Goal: Navigation & Orientation: Find specific page/section

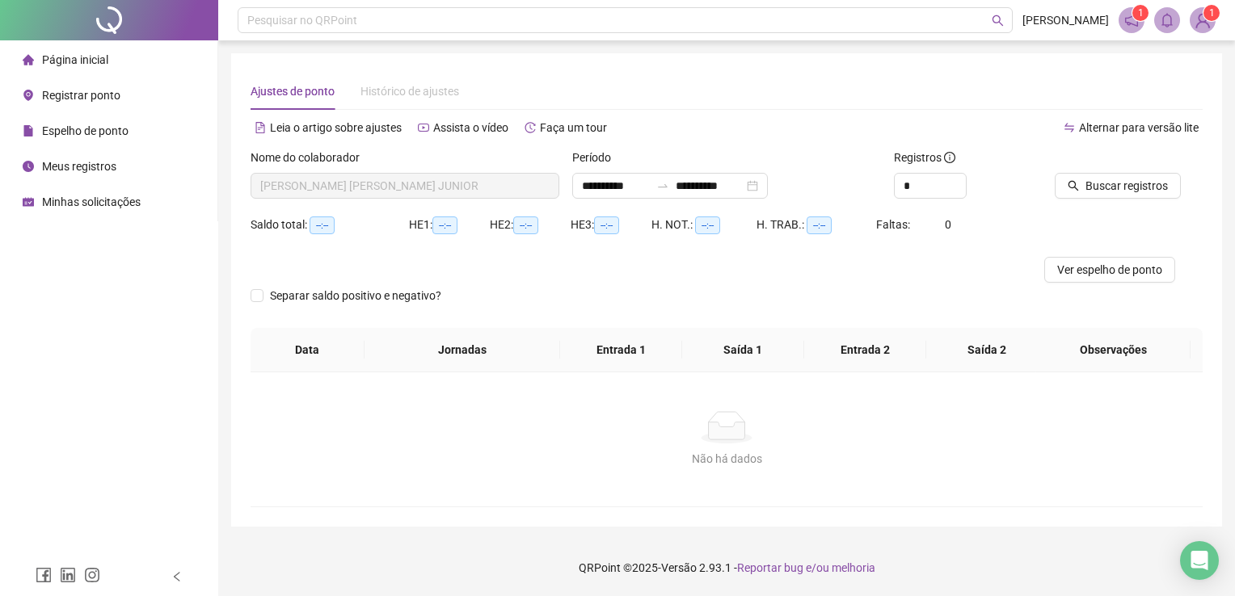
click at [88, 204] on span "Minhas solicitações" at bounding box center [91, 202] width 99 height 13
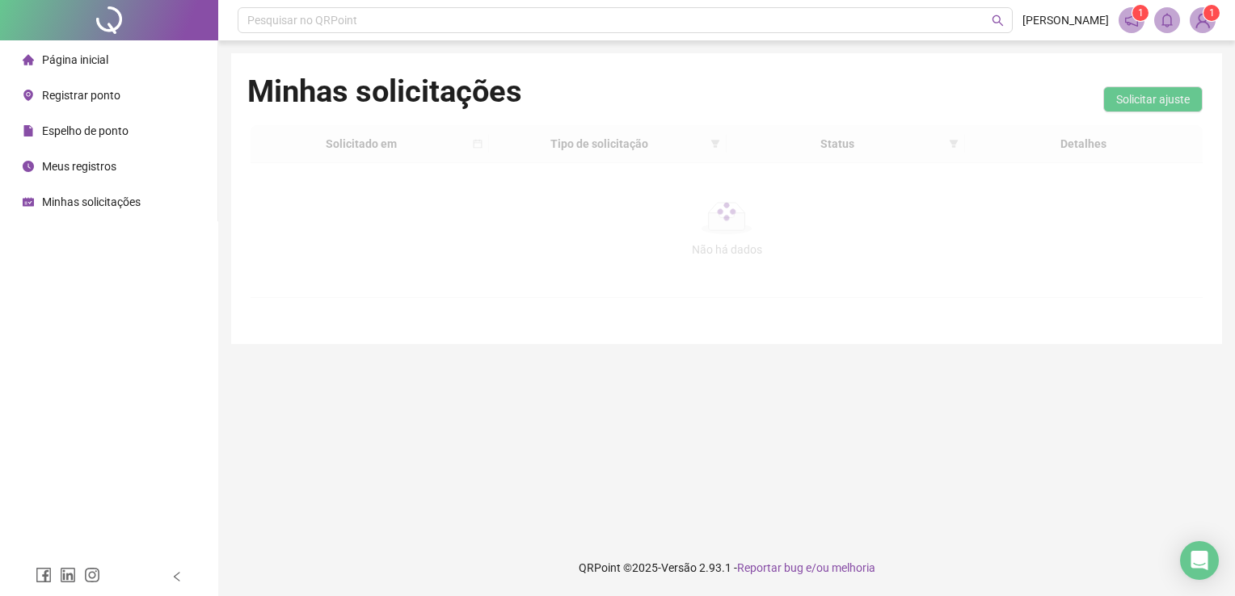
click at [92, 57] on span "Página inicial" at bounding box center [75, 59] width 66 height 13
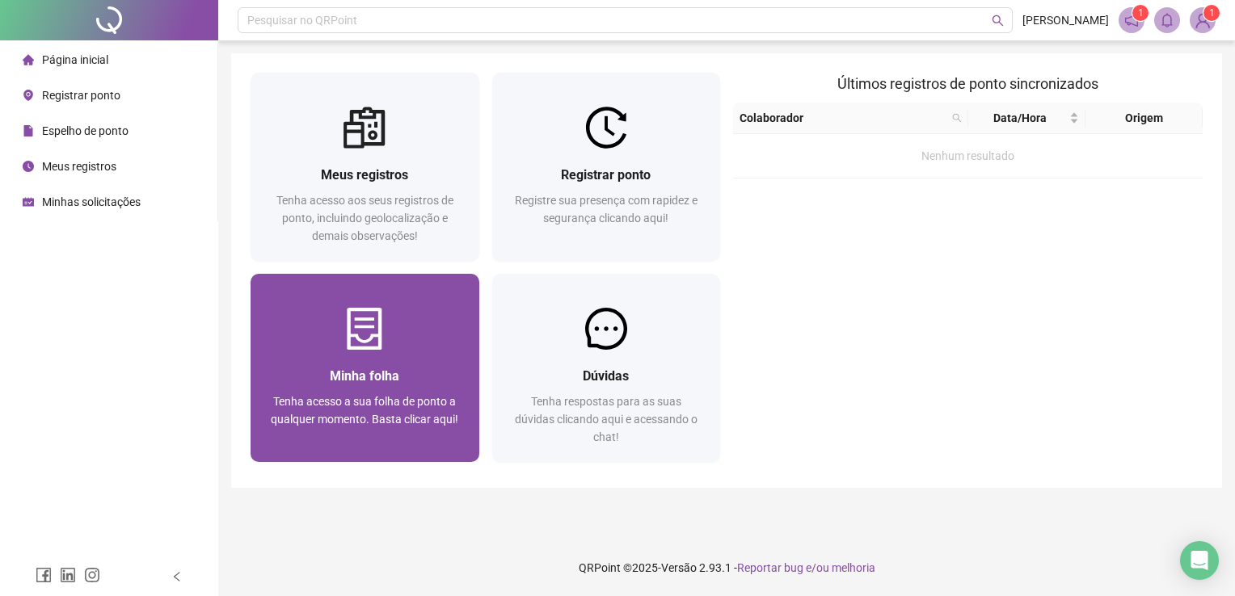
click at [352, 402] on span "Tenha acesso a sua folha de ponto a qualquer momento. Basta clicar aqui!" at bounding box center [364, 410] width 187 height 31
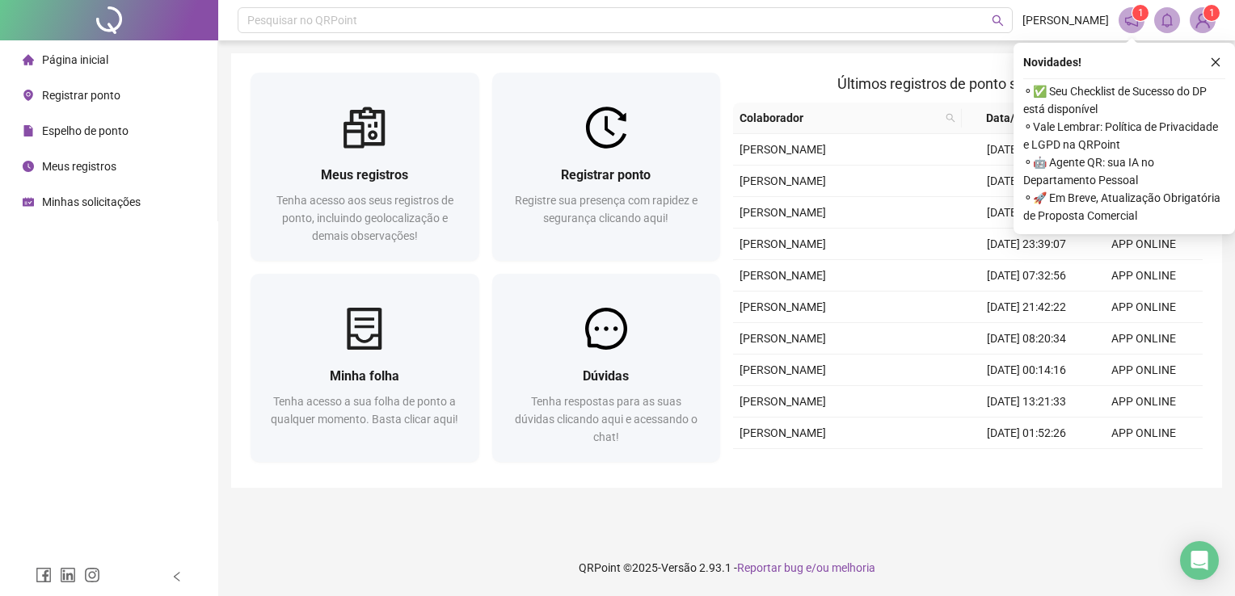
click at [1041, 103] on span "⚬ ✅ Seu Checklist de Sucesso do DP está disponível" at bounding box center [1124, 100] width 202 height 36
click at [1215, 63] on icon "close" at bounding box center [1215, 62] width 9 height 9
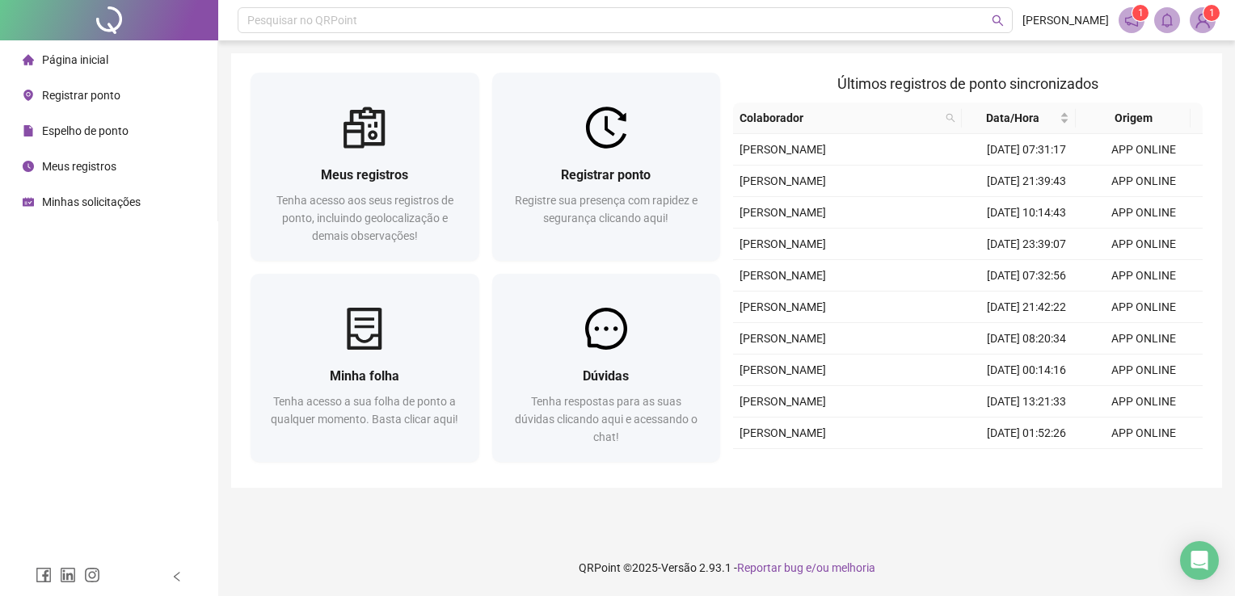
click at [1144, 12] on sup "1" at bounding box center [1140, 13] width 16 height 16
drag, startPoint x: 1135, startPoint y: 15, endPoint x: 1177, endPoint y: 12, distance: 43.0
click at [1135, 15] on sup "1" at bounding box center [1140, 13] width 16 height 16
click at [1204, 21] on img at bounding box center [1202, 20] width 24 height 24
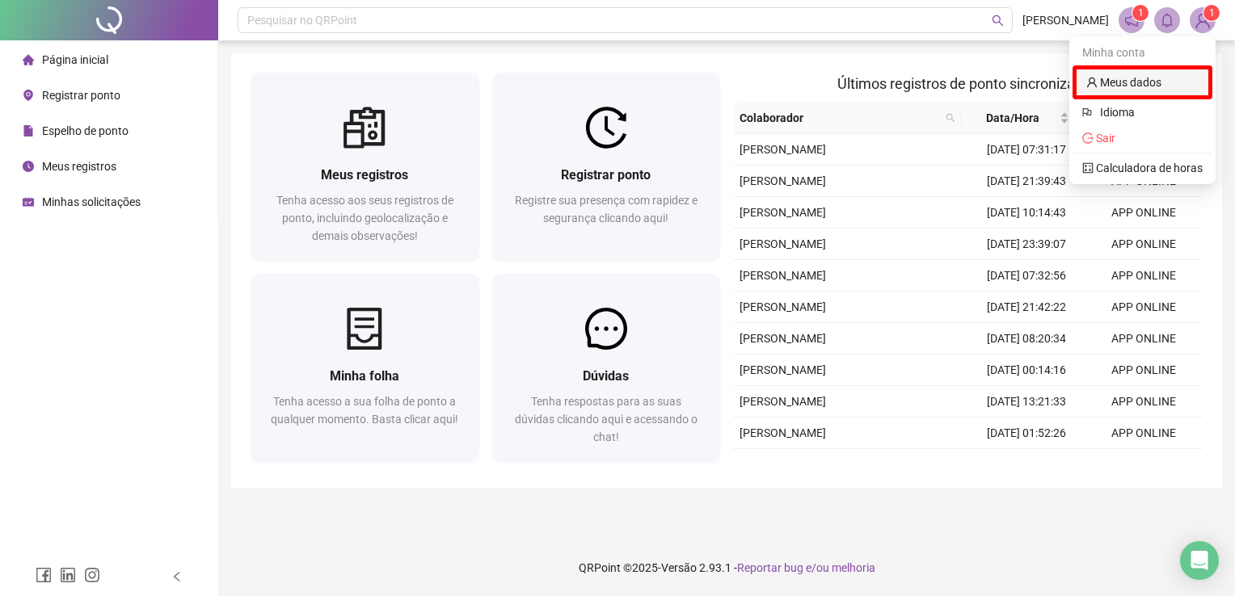
click at [1141, 76] on link "Meus dados" at bounding box center [1123, 82] width 75 height 13
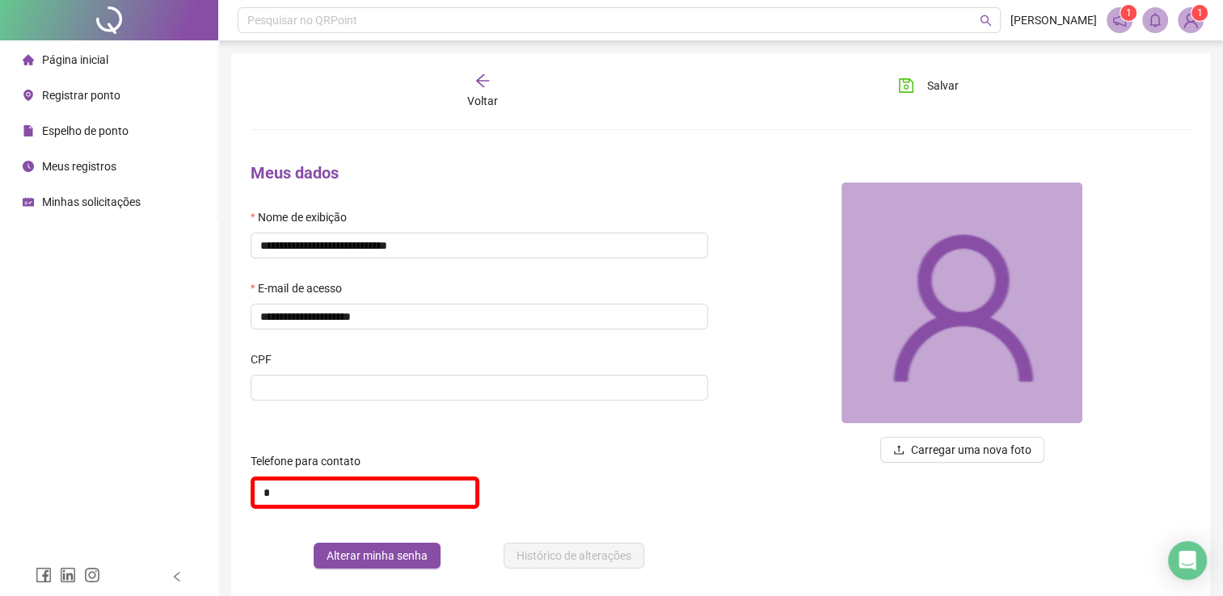
click at [82, 53] on span "Página inicial" at bounding box center [75, 59] width 66 height 13
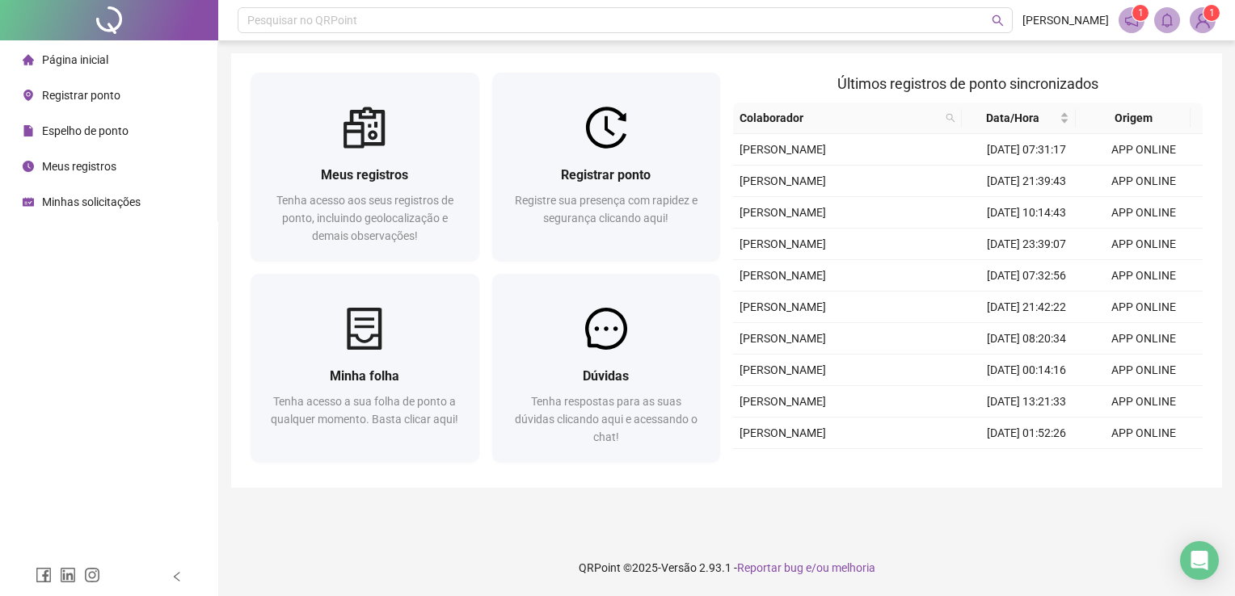
click at [1141, 21] on span at bounding box center [1131, 20] width 26 height 26
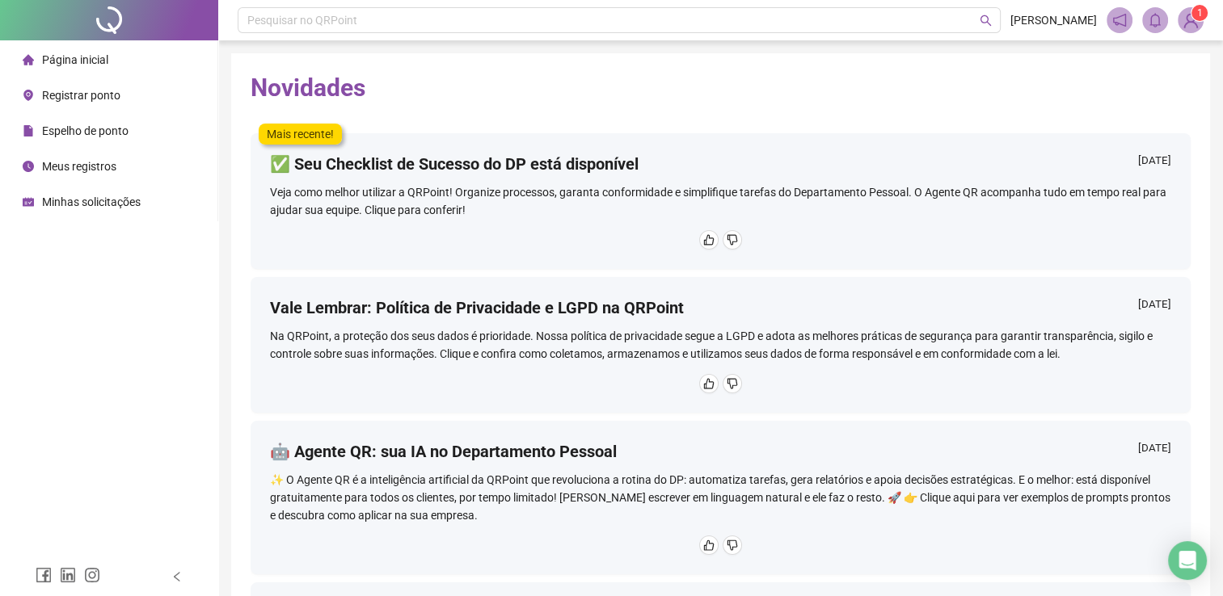
click at [580, 162] on h4 "✅ Seu Checklist de Sucesso do DP está disponível" at bounding box center [454, 164] width 369 height 23
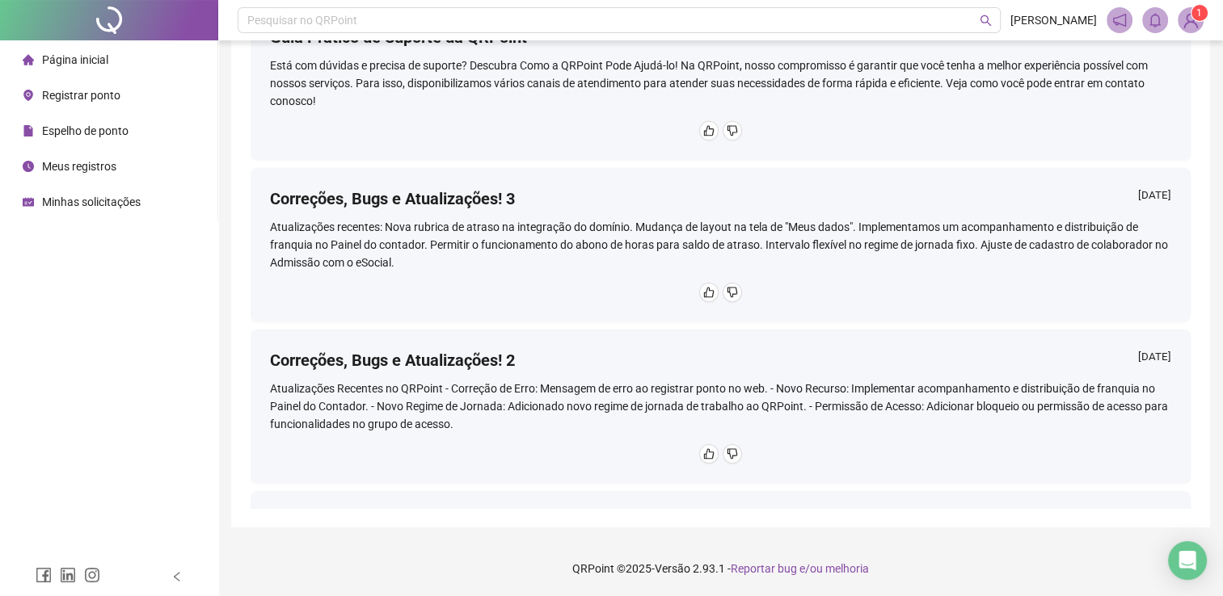
scroll to position [4583, 0]
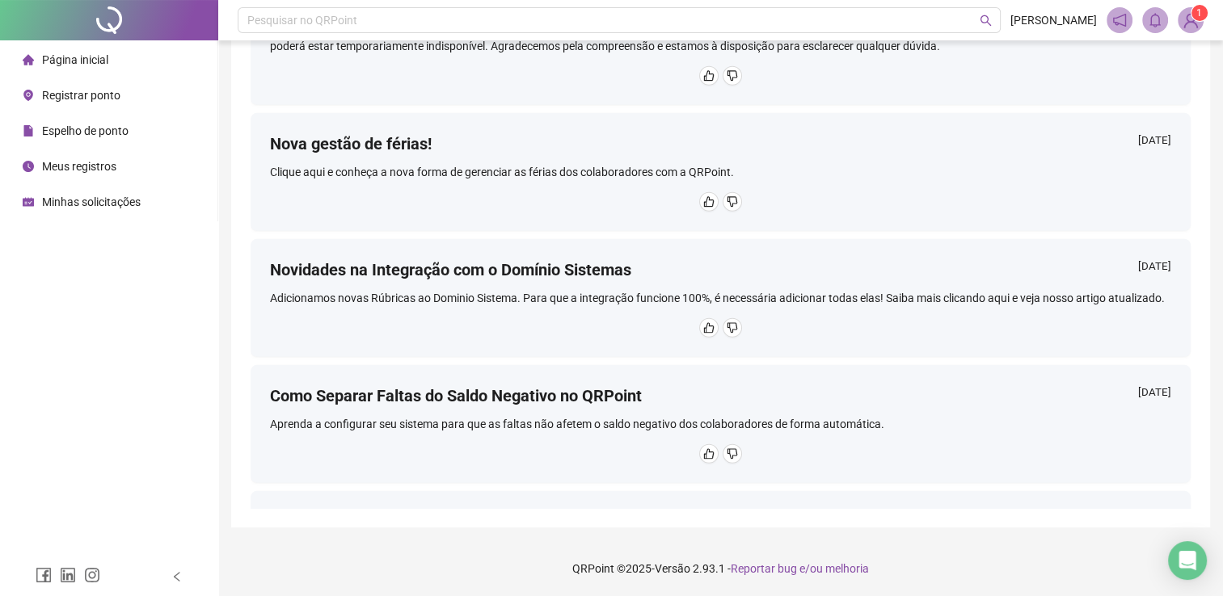
click at [539, 165] on div "Clique aqui e conheça a nova forma de gerenciar as férias dos colaboradores com…" at bounding box center [720, 172] width 901 height 18
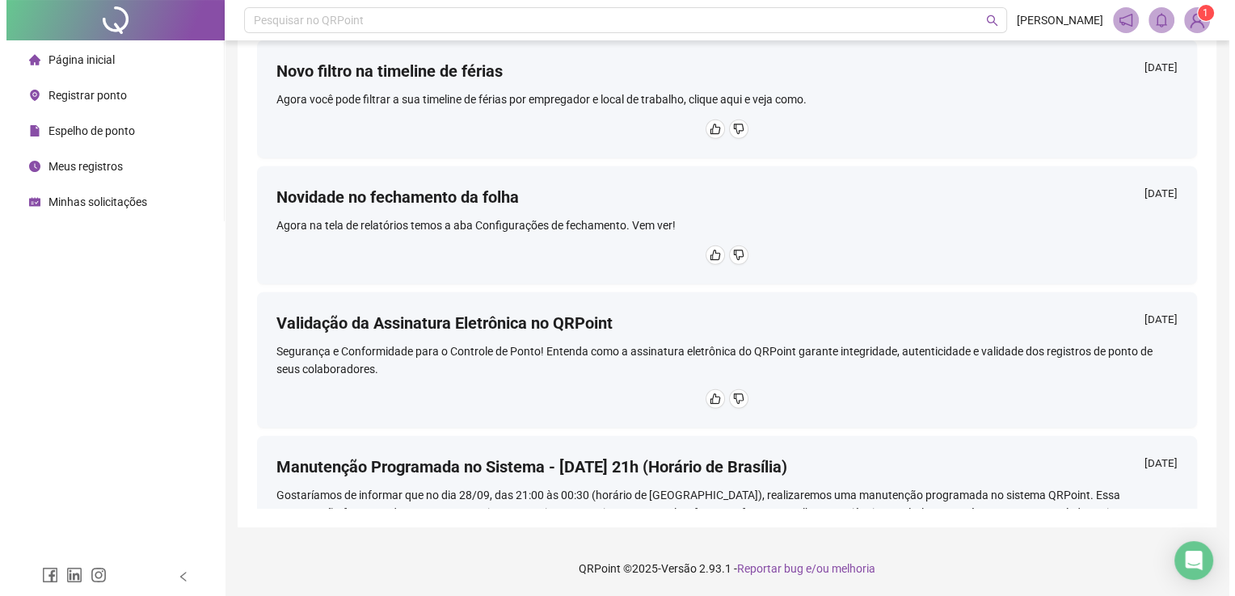
scroll to position [0, 0]
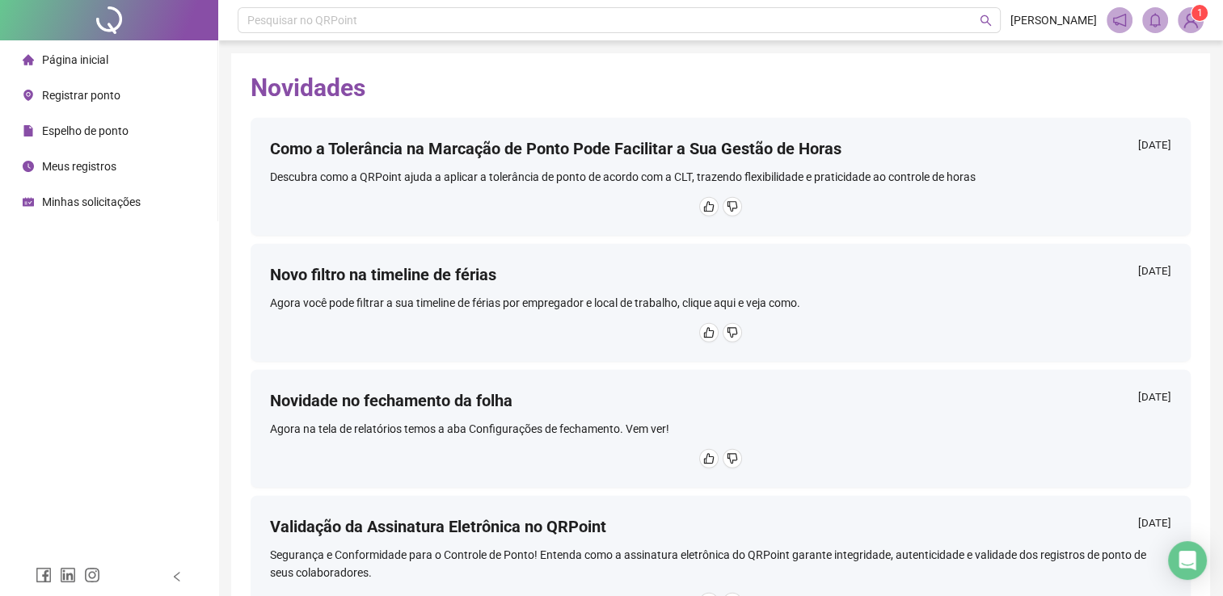
click at [81, 66] on span "Página inicial" at bounding box center [75, 59] width 66 height 13
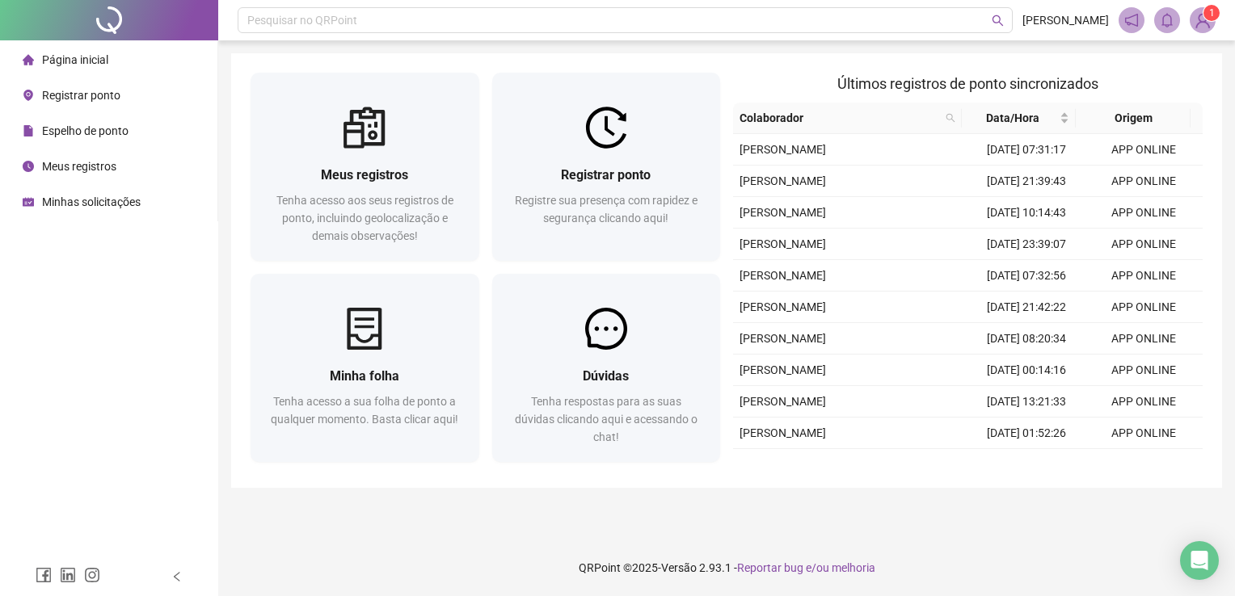
click at [1204, 22] on img at bounding box center [1202, 20] width 24 height 24
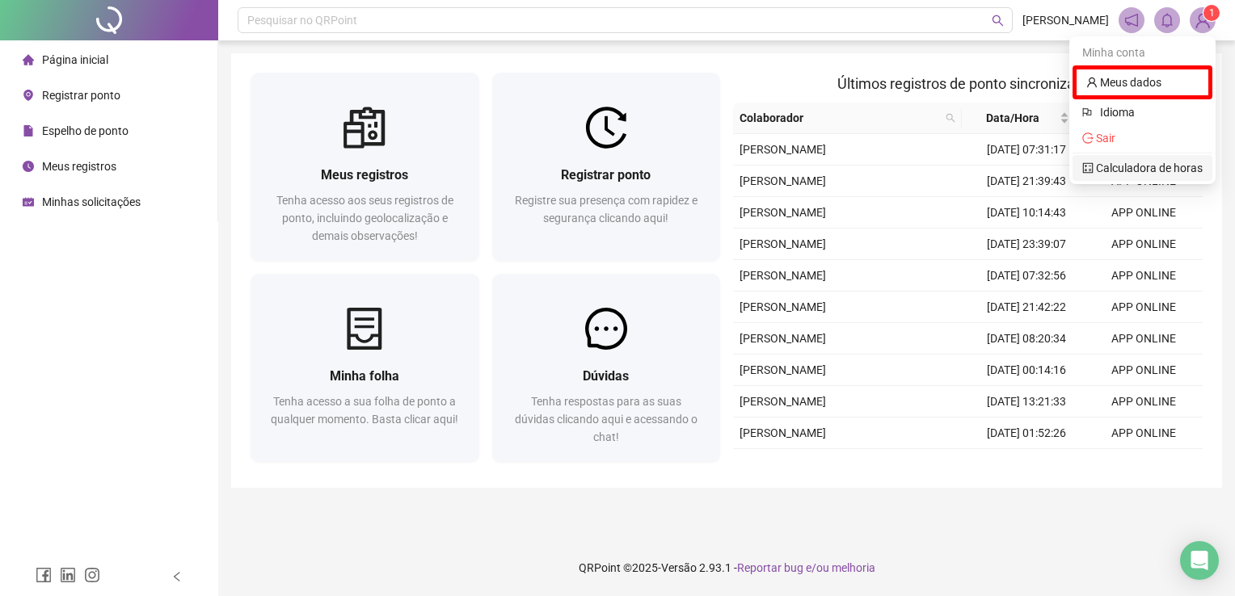
click at [1182, 162] on link "Calculadora de horas" at bounding box center [1142, 168] width 120 height 13
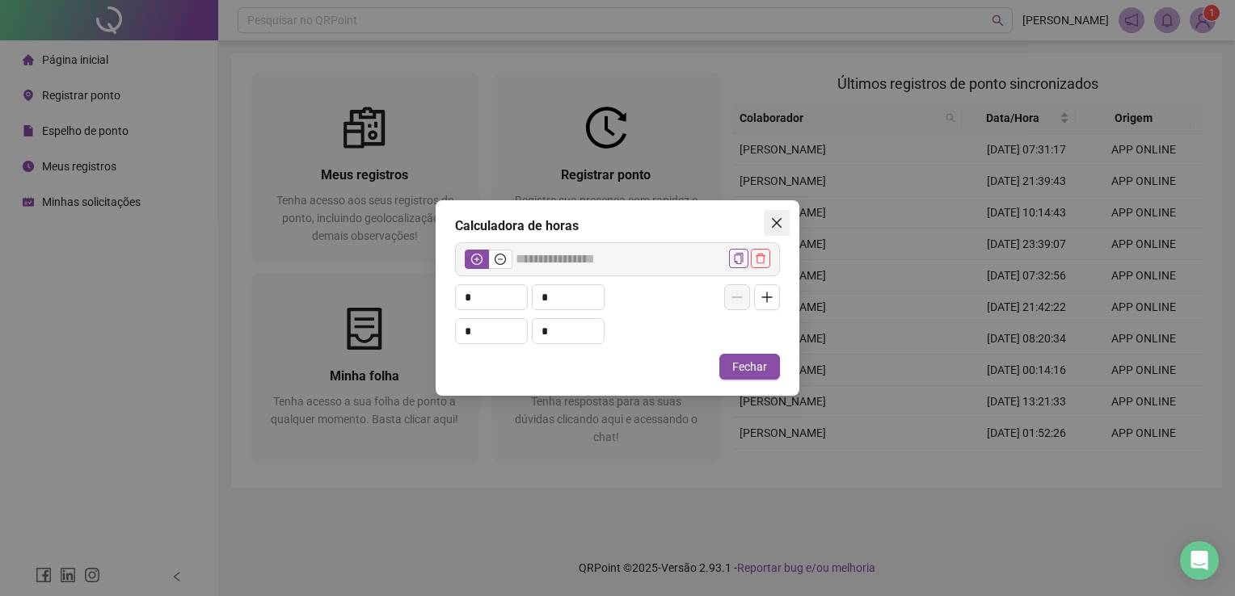
click at [777, 228] on icon "close" at bounding box center [776, 223] width 13 height 13
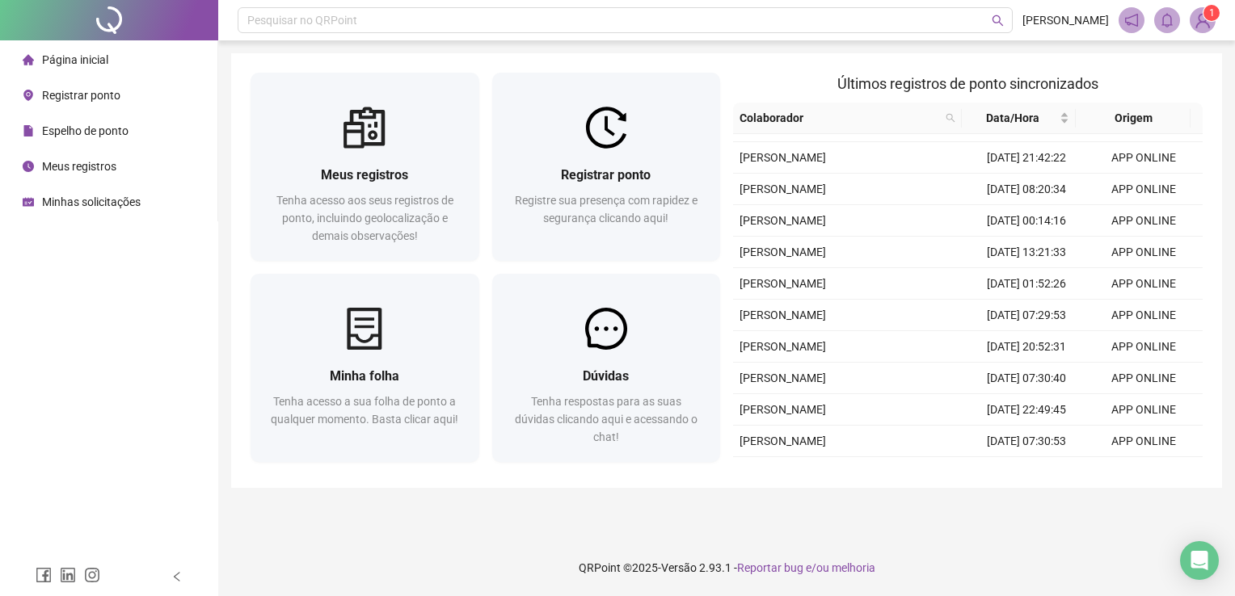
scroll to position [404, 0]
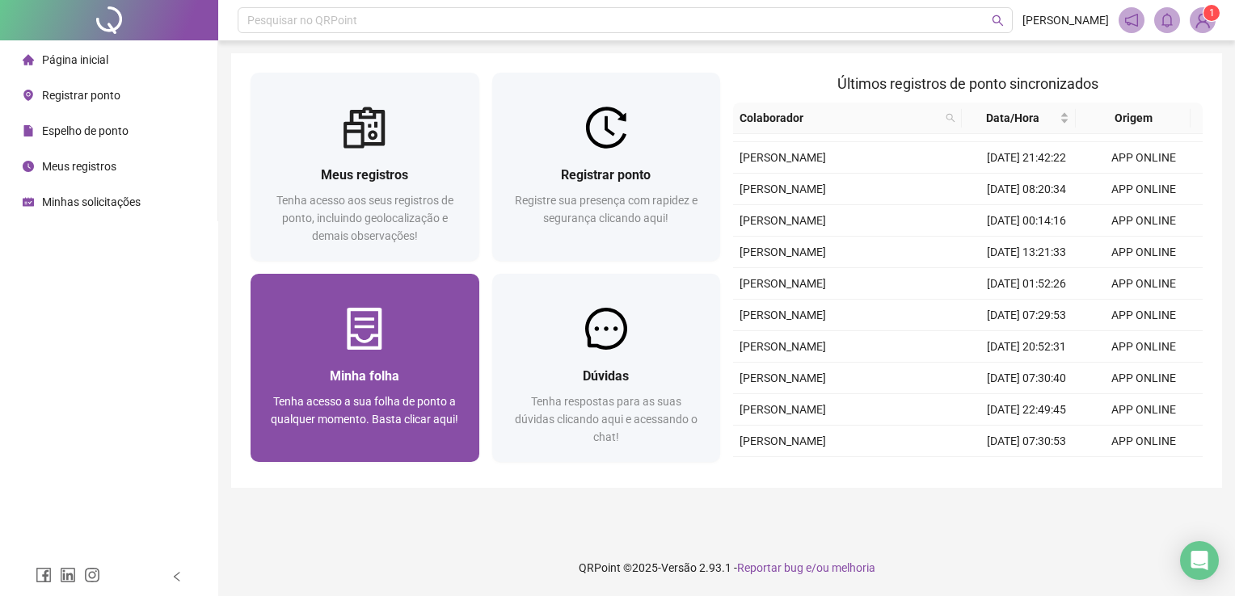
click at [400, 348] on div at bounding box center [365, 329] width 229 height 42
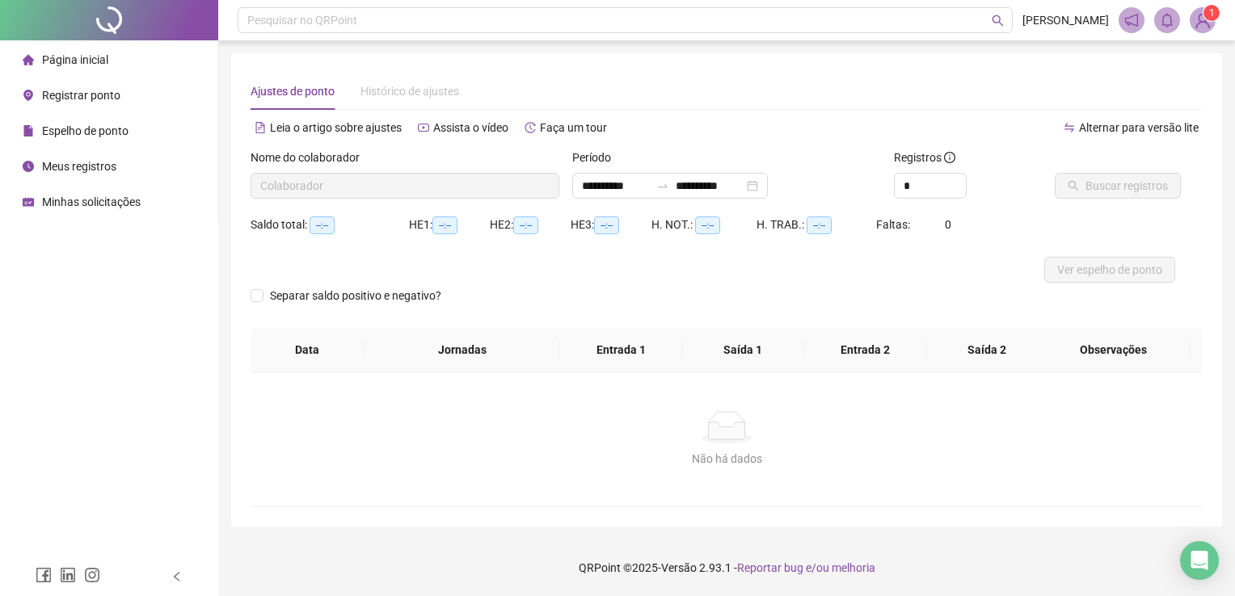
type input "**********"
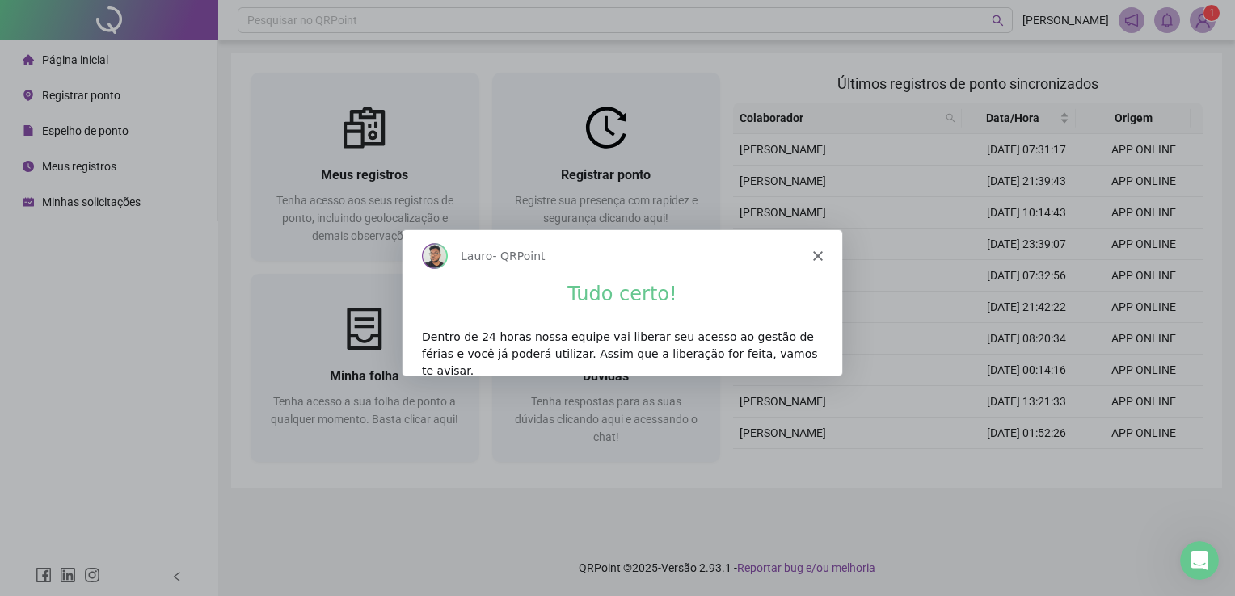
click at [815, 255] on polygon "Fechar" at bounding box center [817, 256] width 10 height 10
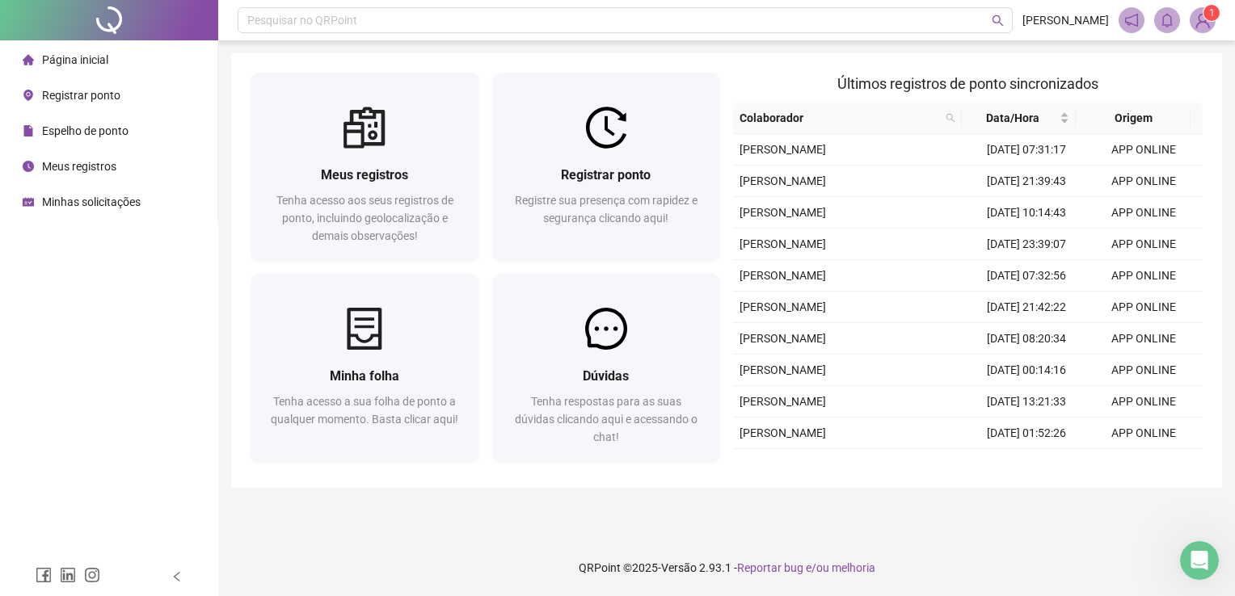
click at [1202, 18] on img at bounding box center [1202, 20] width 24 height 24
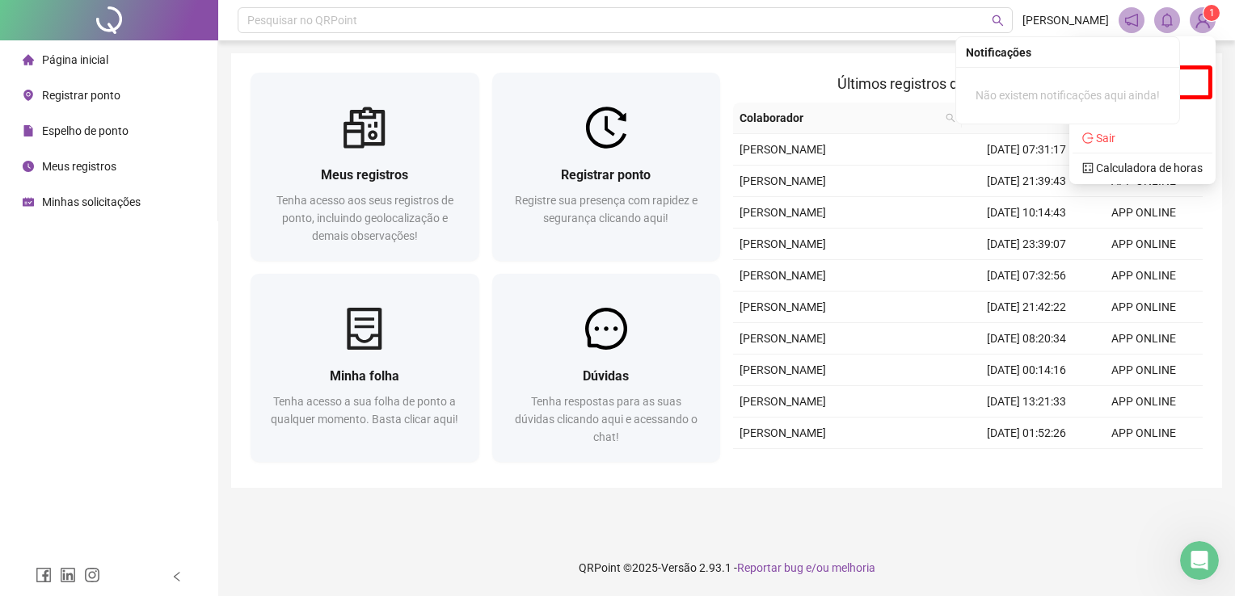
click at [1167, 20] on icon "bell" at bounding box center [1167, 20] width 15 height 15
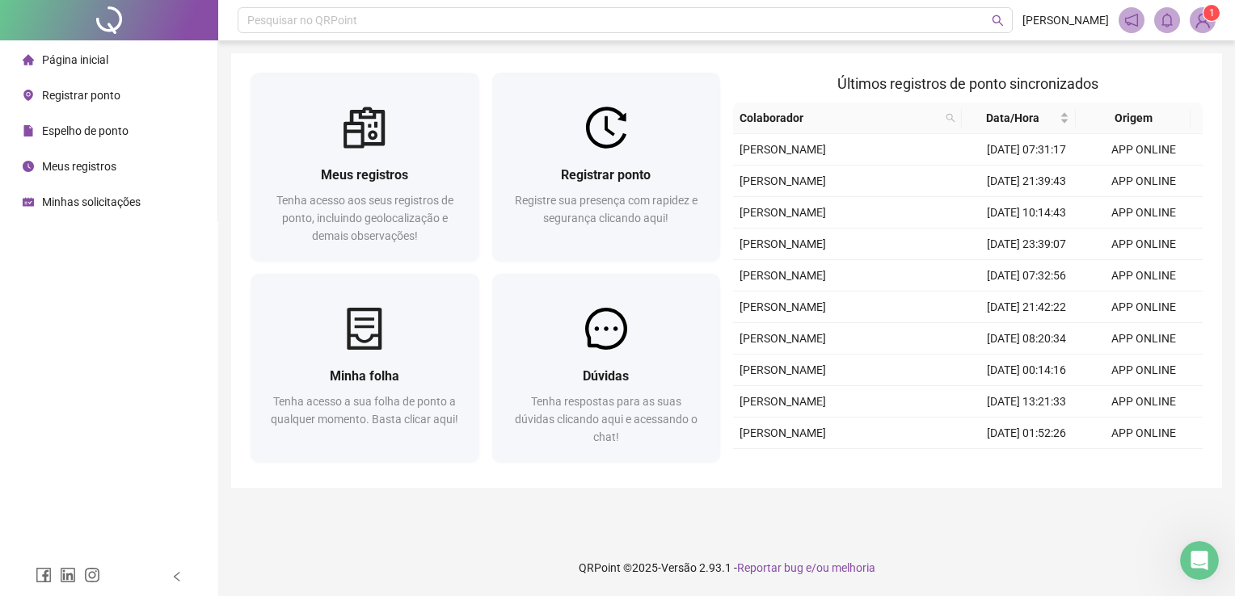
click at [1125, 21] on icon "notification" at bounding box center [1131, 20] width 13 height 13
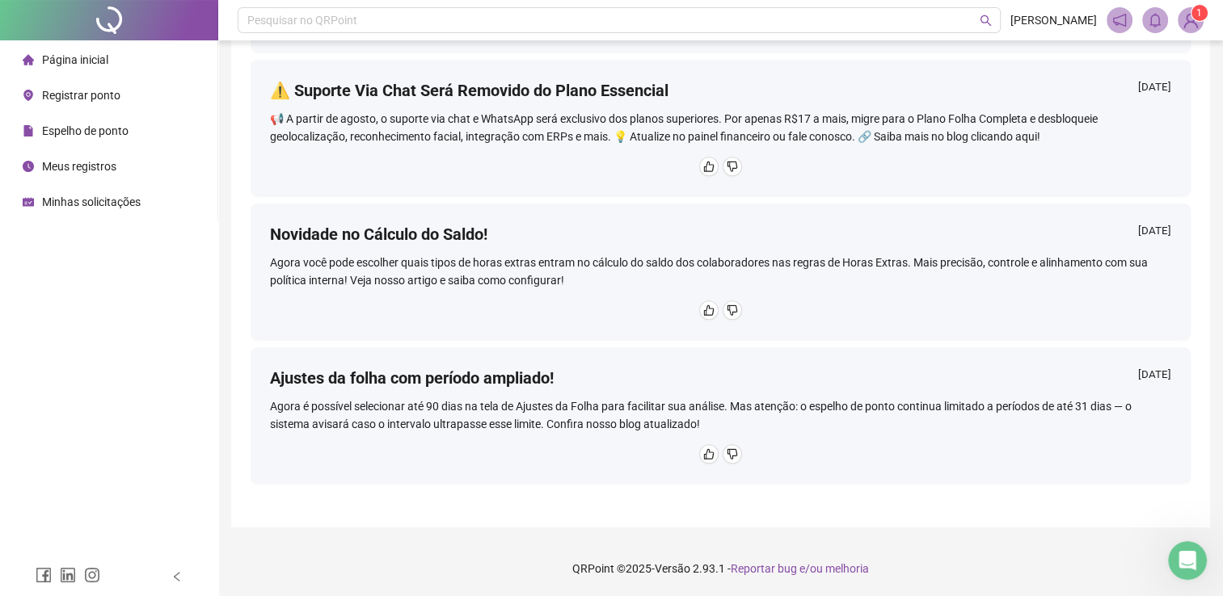
scroll to position [266, 0]
